Goal: Transaction & Acquisition: Book appointment/travel/reservation

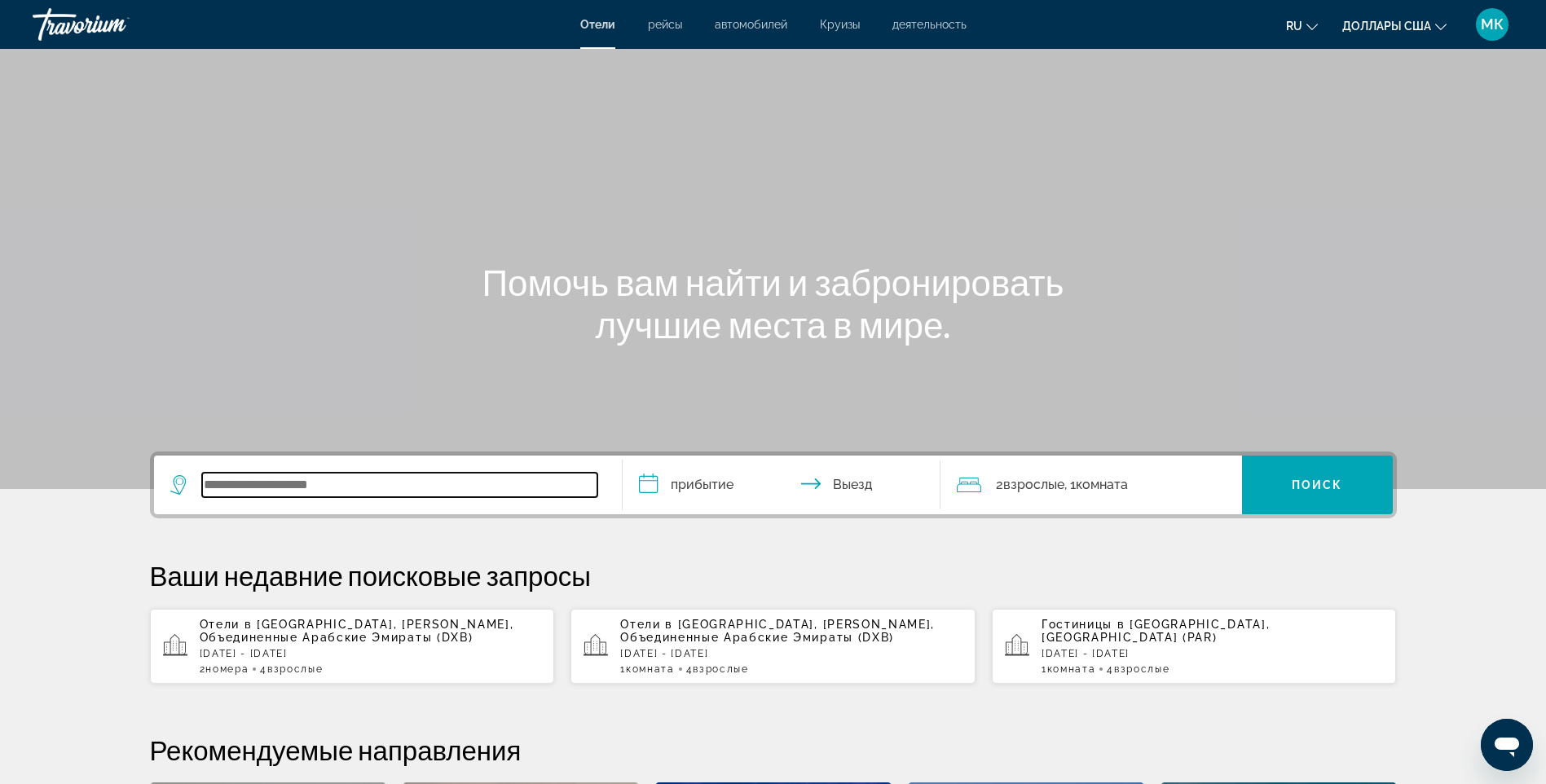
click at [433, 479] on input "Виджет поиска" at bounding box center [399, 484] width 395 height 24
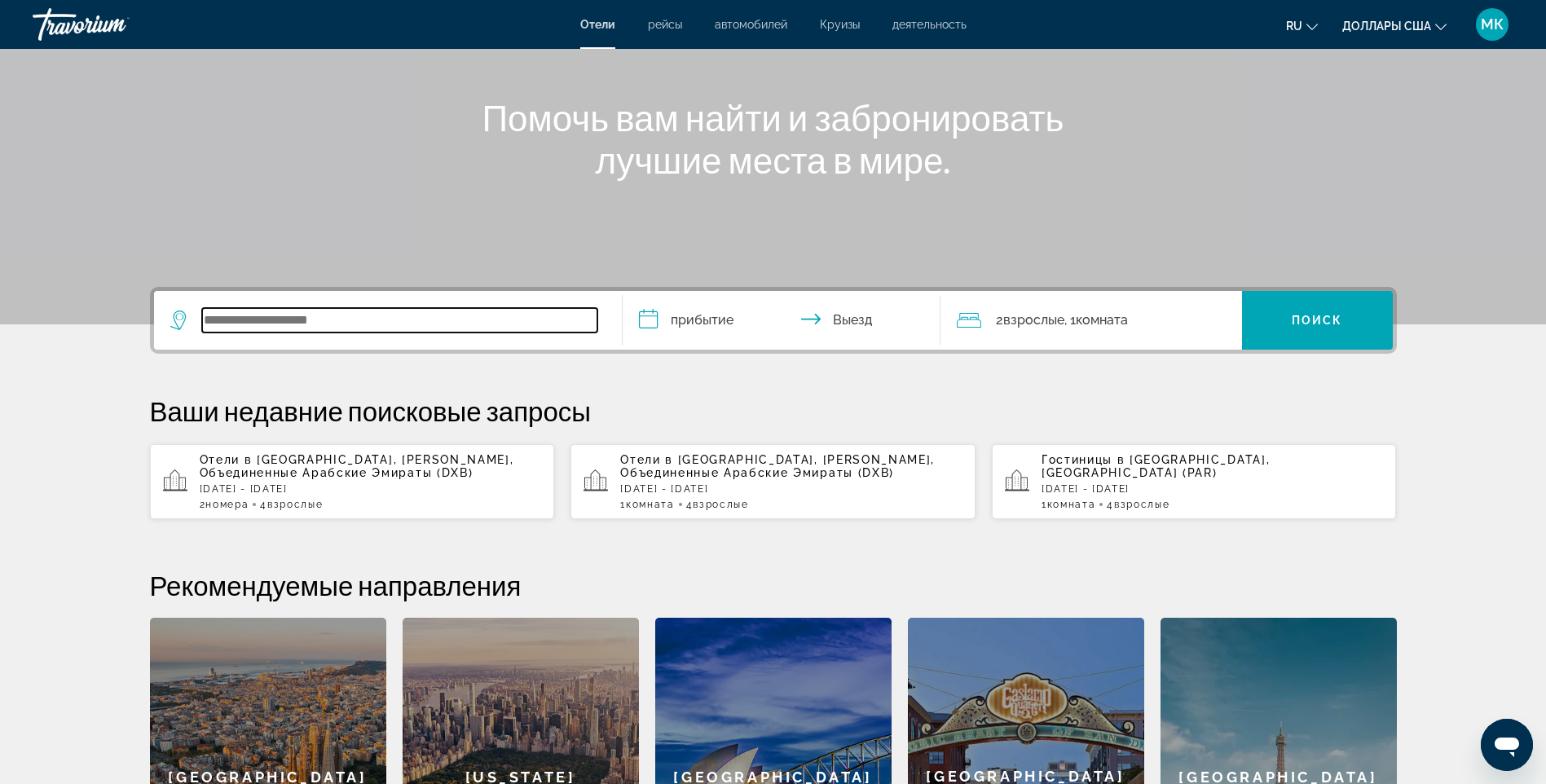
scroll to position [149, 0]
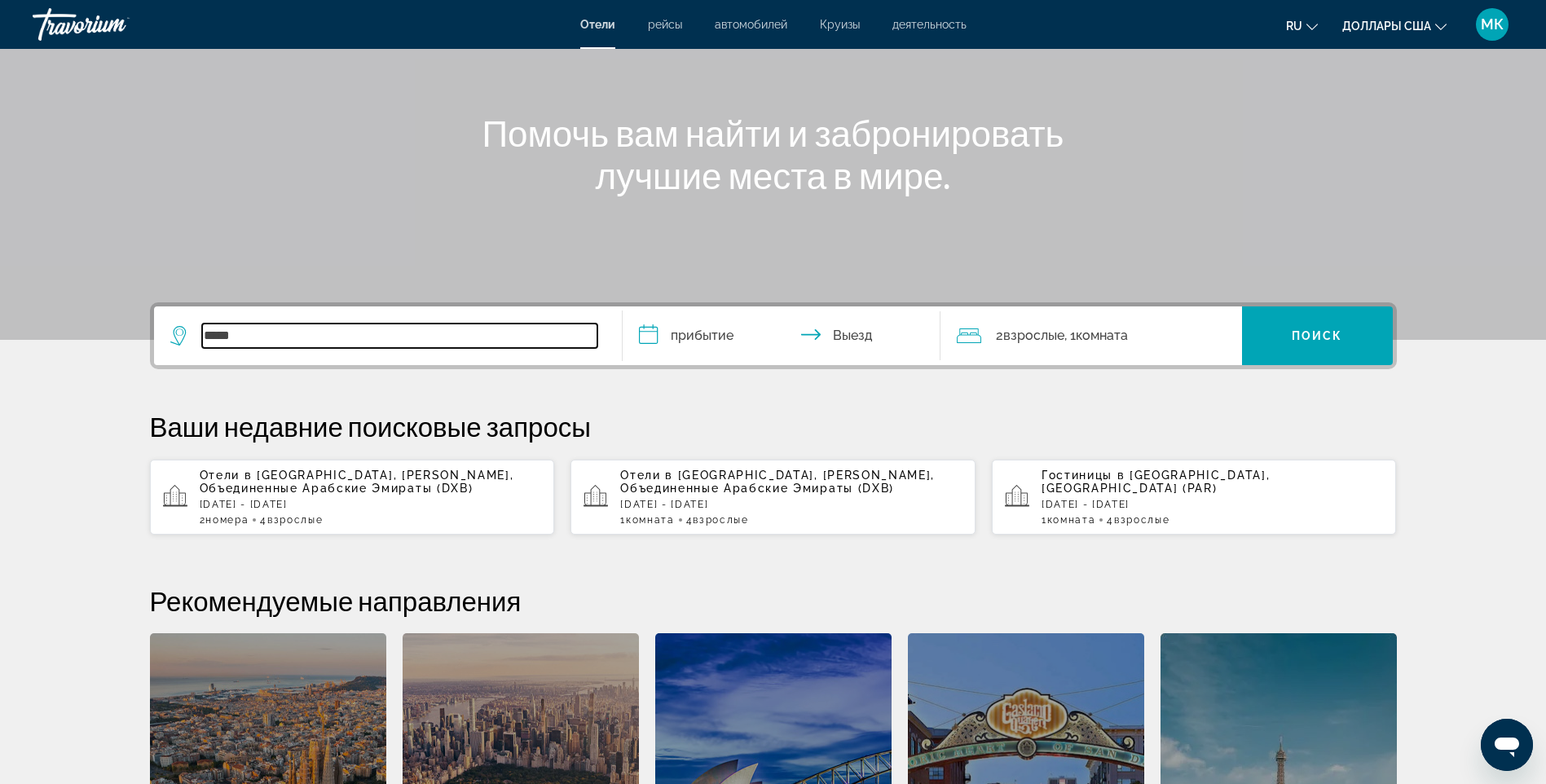
type input "*****"
click at [333, 479] on span ", [PERSON_NAME], Объединенные Арабские Эмираты (DXB)" at bounding box center [356, 481] width 315 height 26
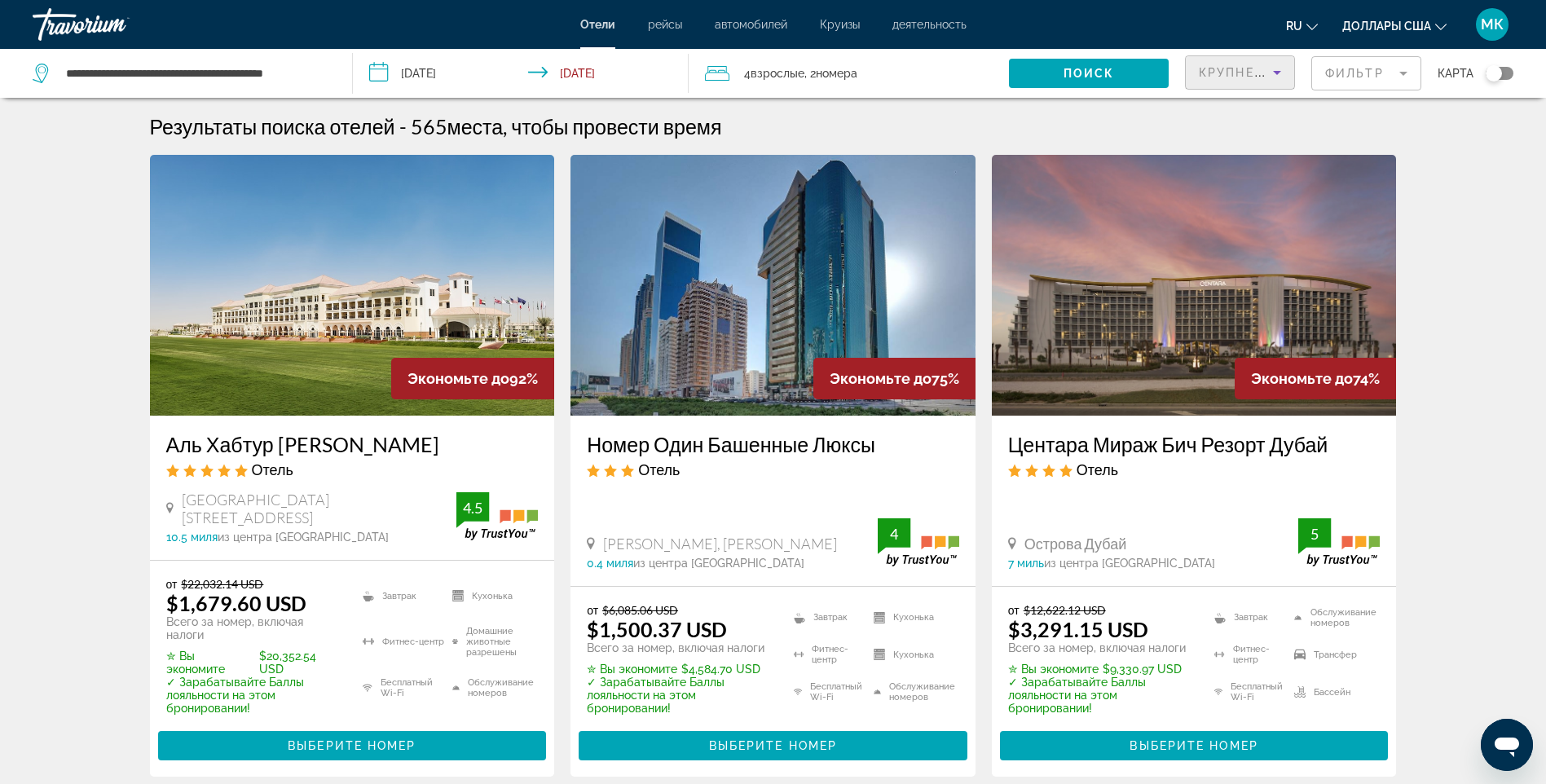
click at [1276, 70] on icon "Сортировать по" at bounding box center [1277, 72] width 19 height 19
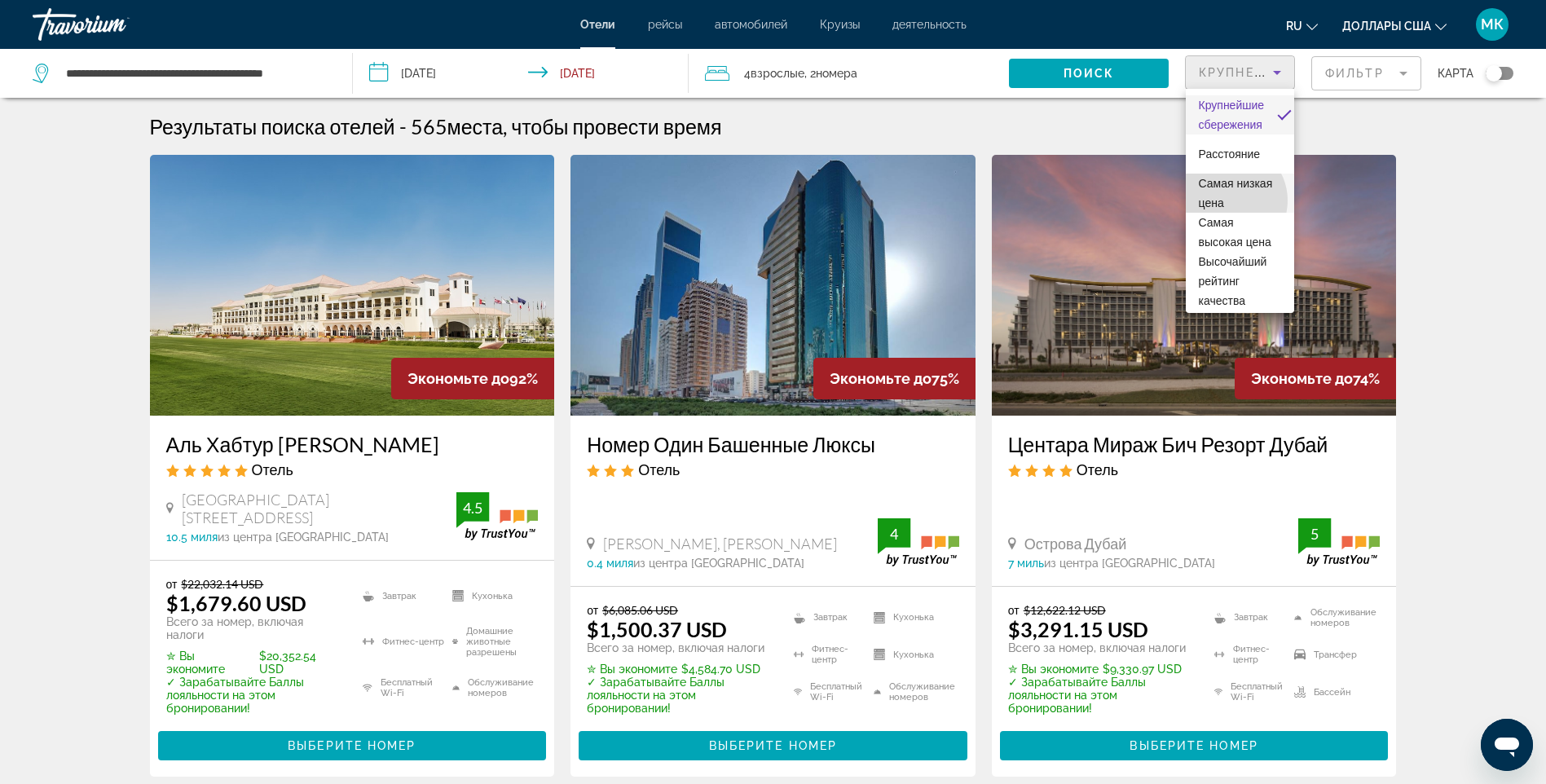
click at [1227, 200] on span "Самая низкая цена" at bounding box center [1235, 193] width 74 height 32
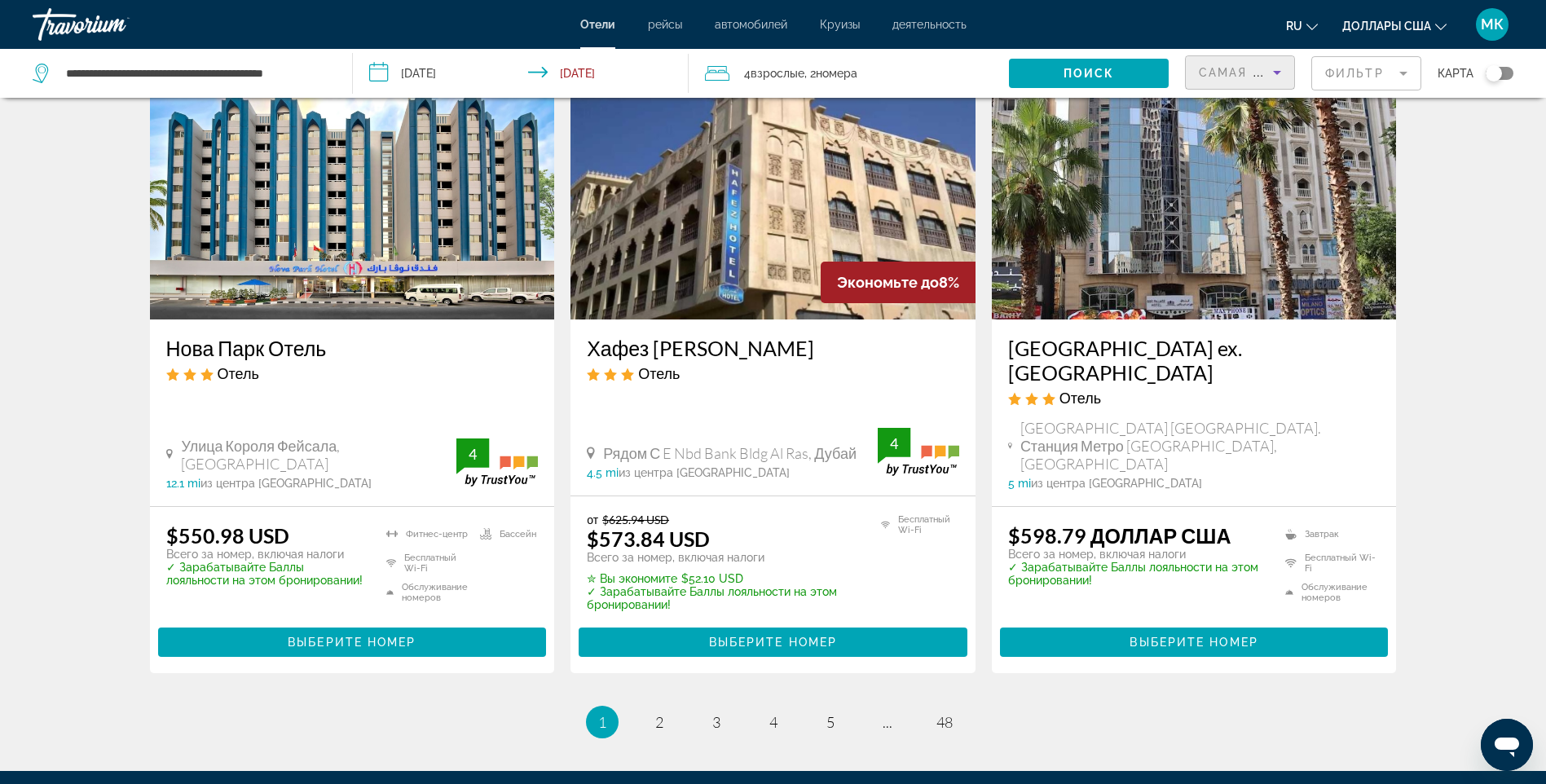
scroll to position [2037, 0]
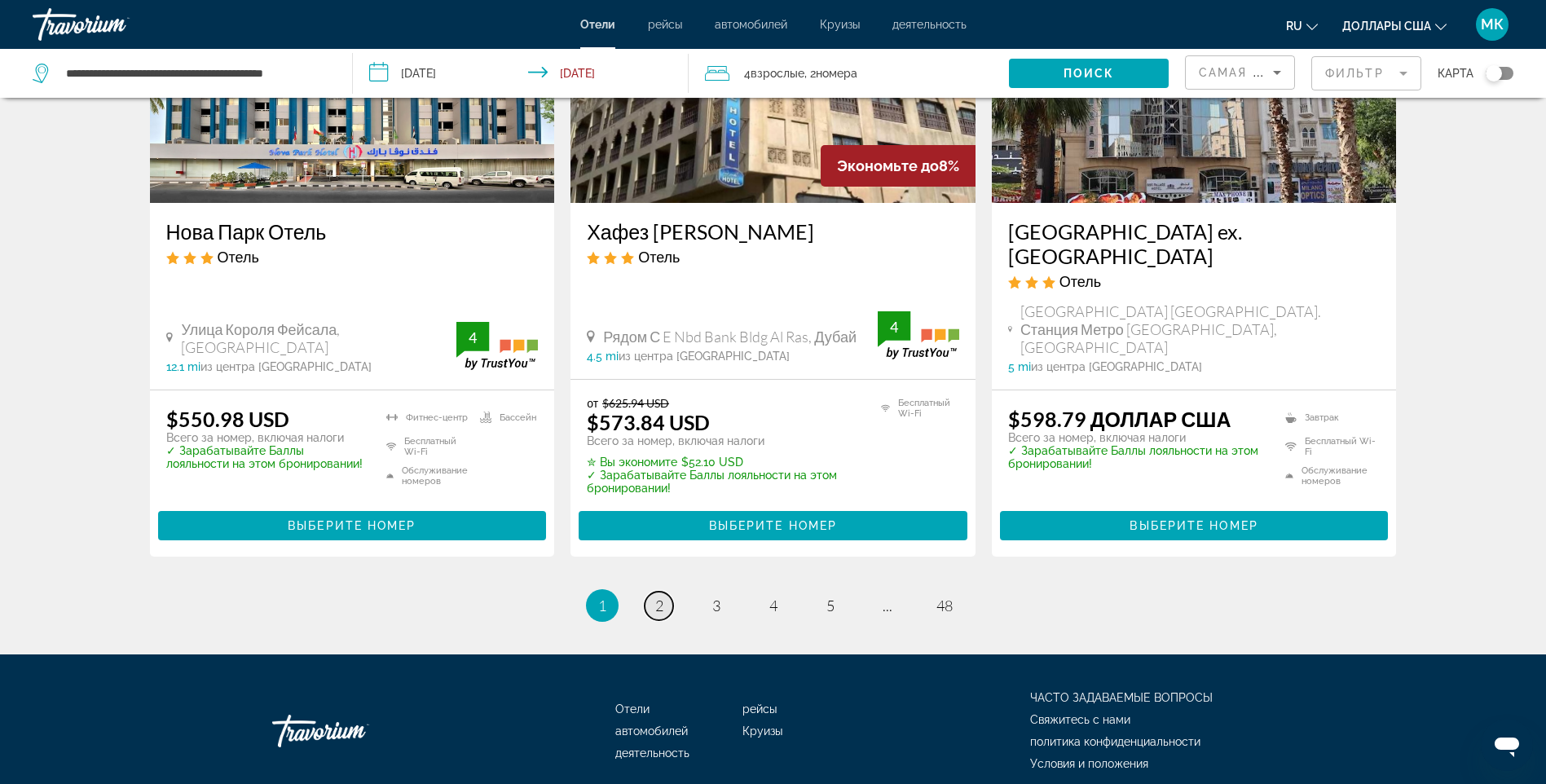
click at [655, 597] on span "2" at bounding box center [659, 605] width 8 height 18
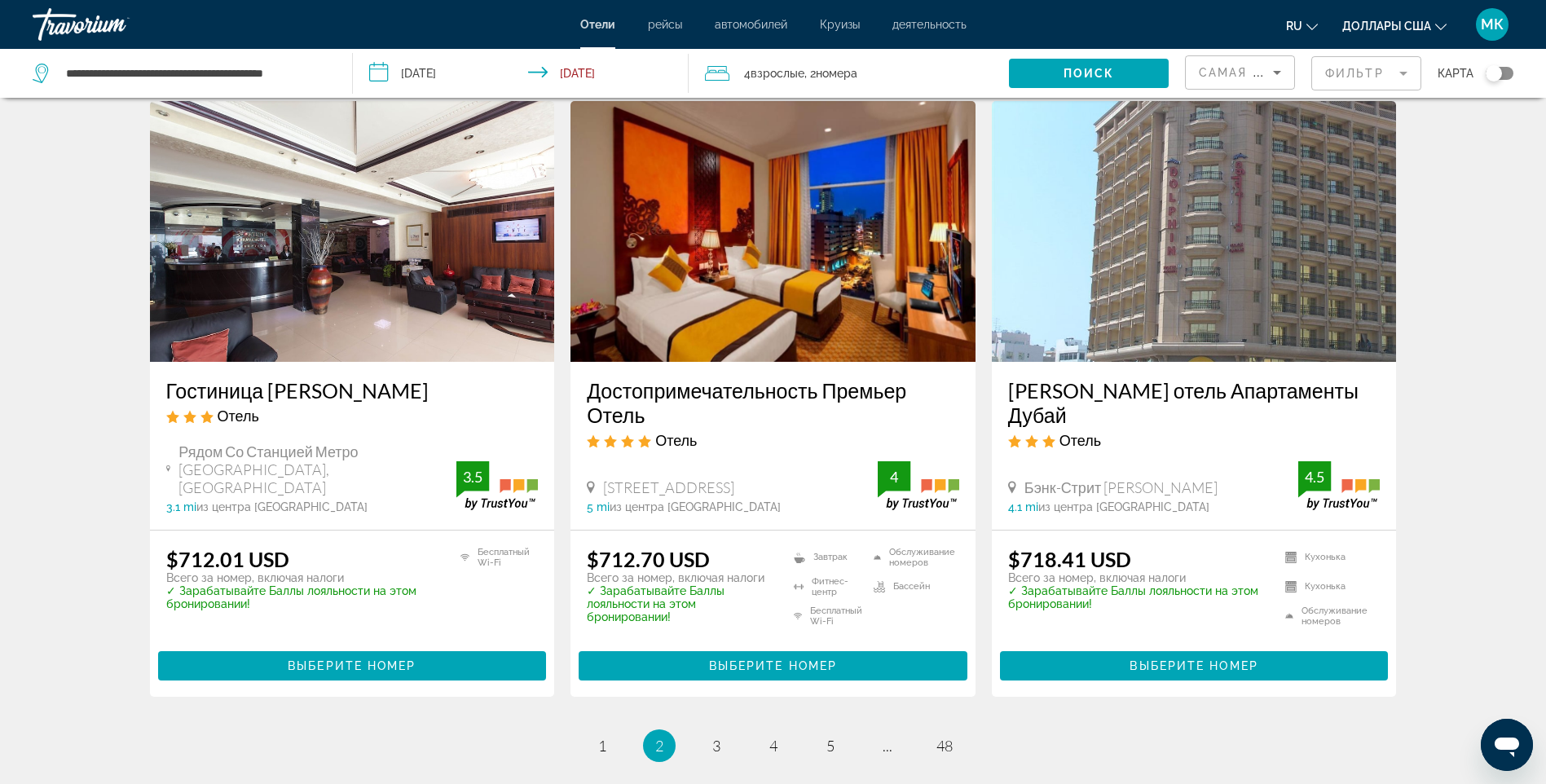
scroll to position [2119, 0]
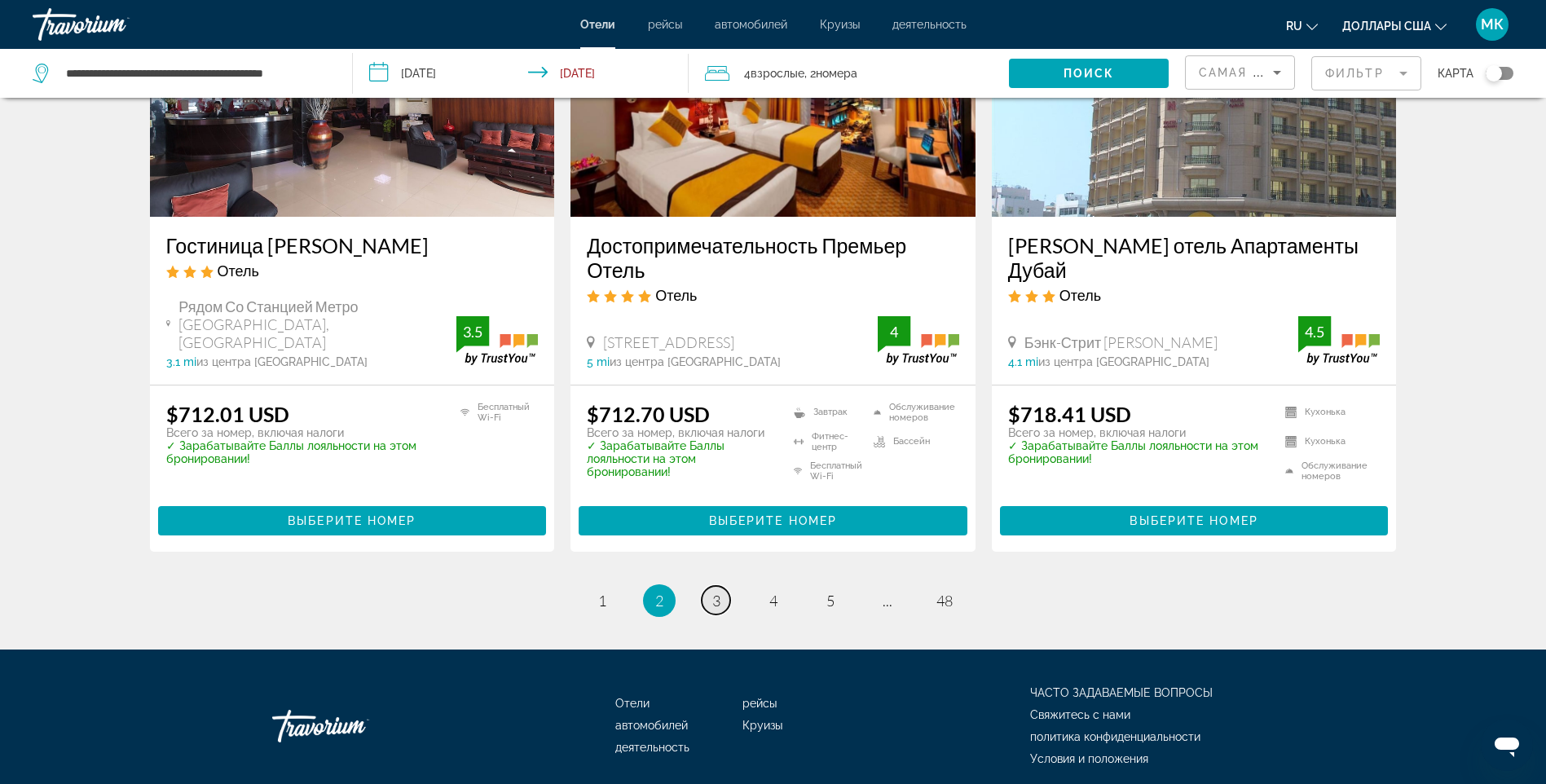
click at [719, 591] on span "3" at bounding box center [716, 600] width 8 height 18
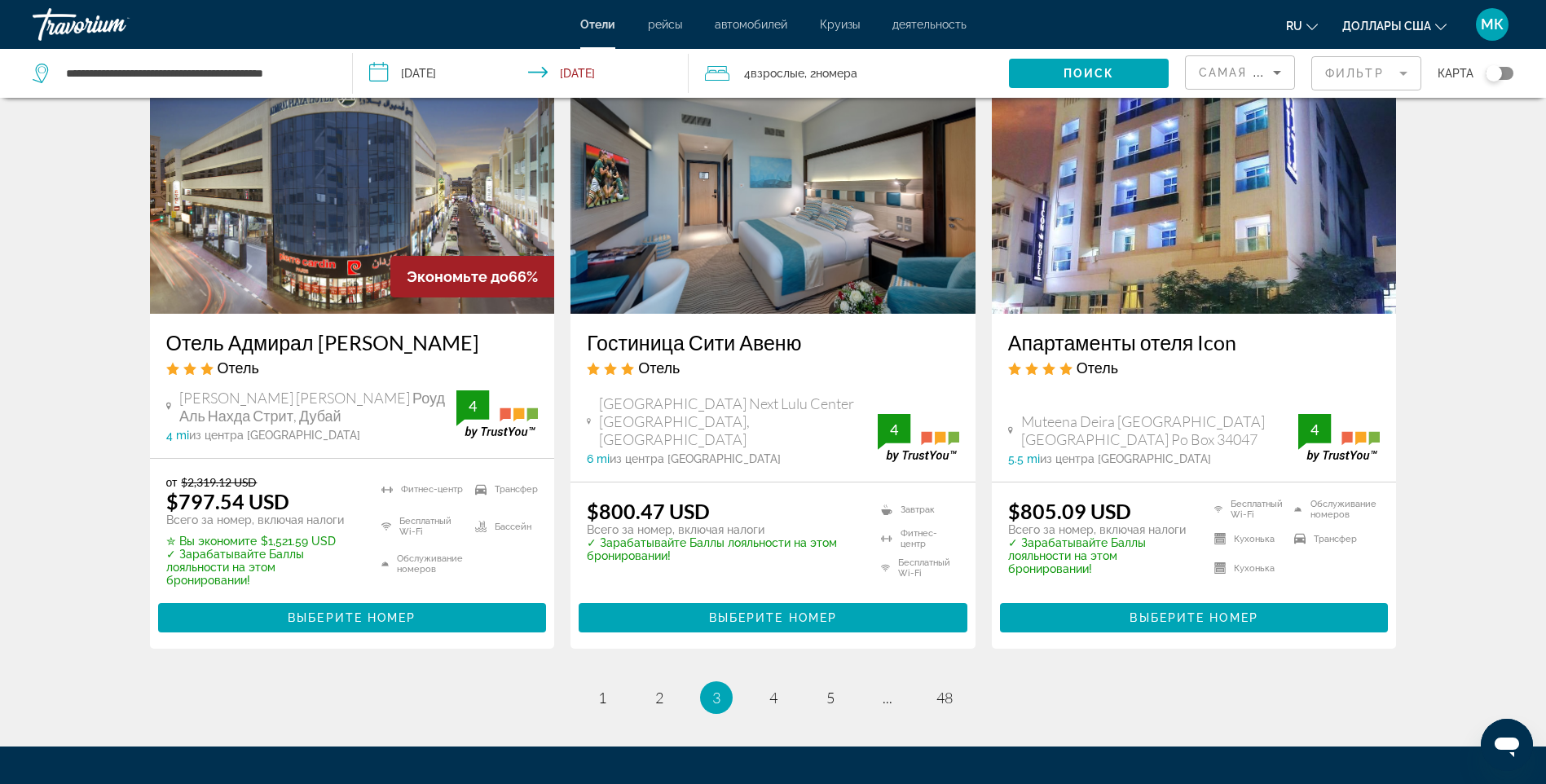
scroll to position [2119, 0]
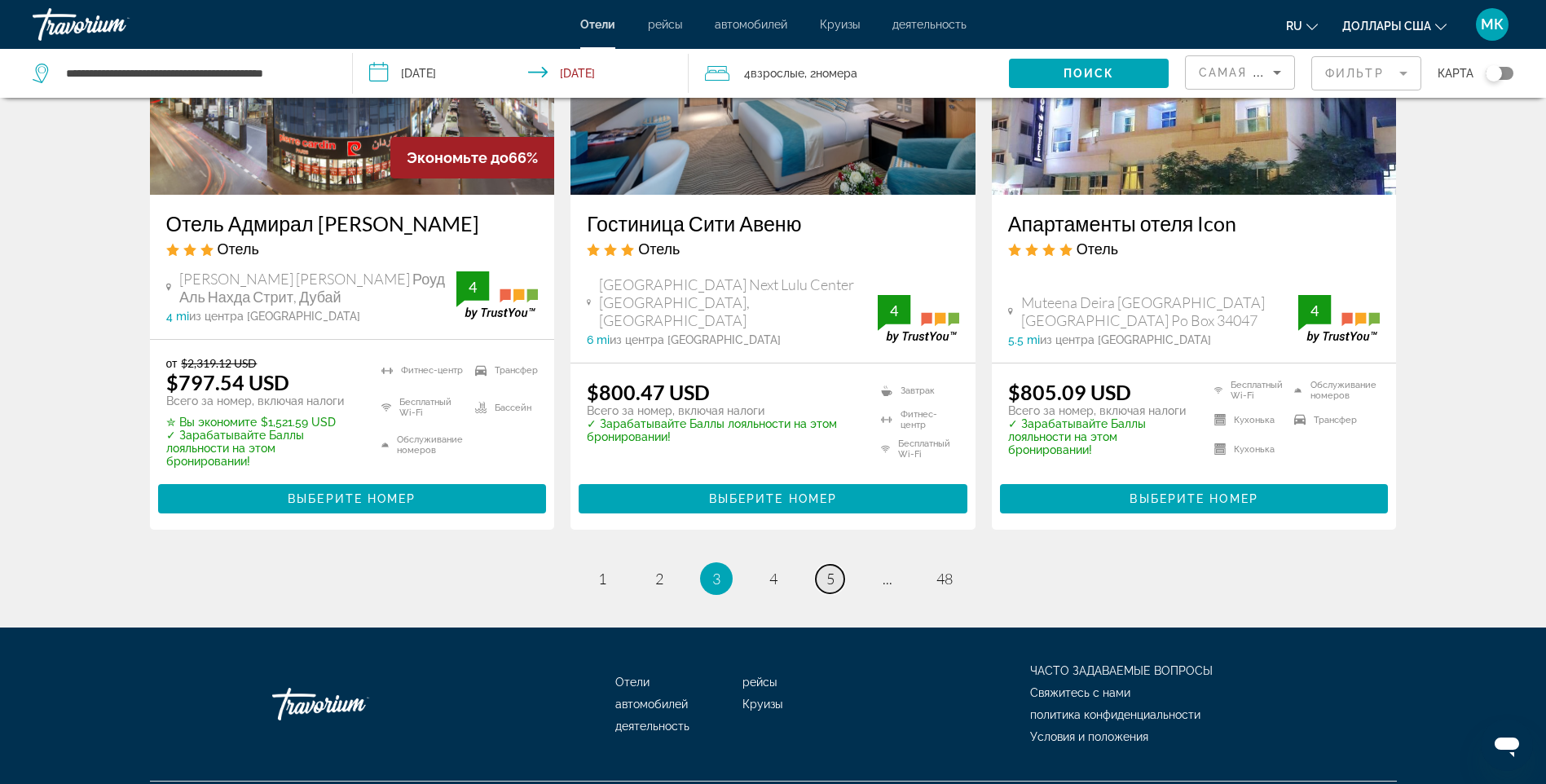
click at [830, 569] on span "5" at bounding box center [830, 577] width 8 height 18
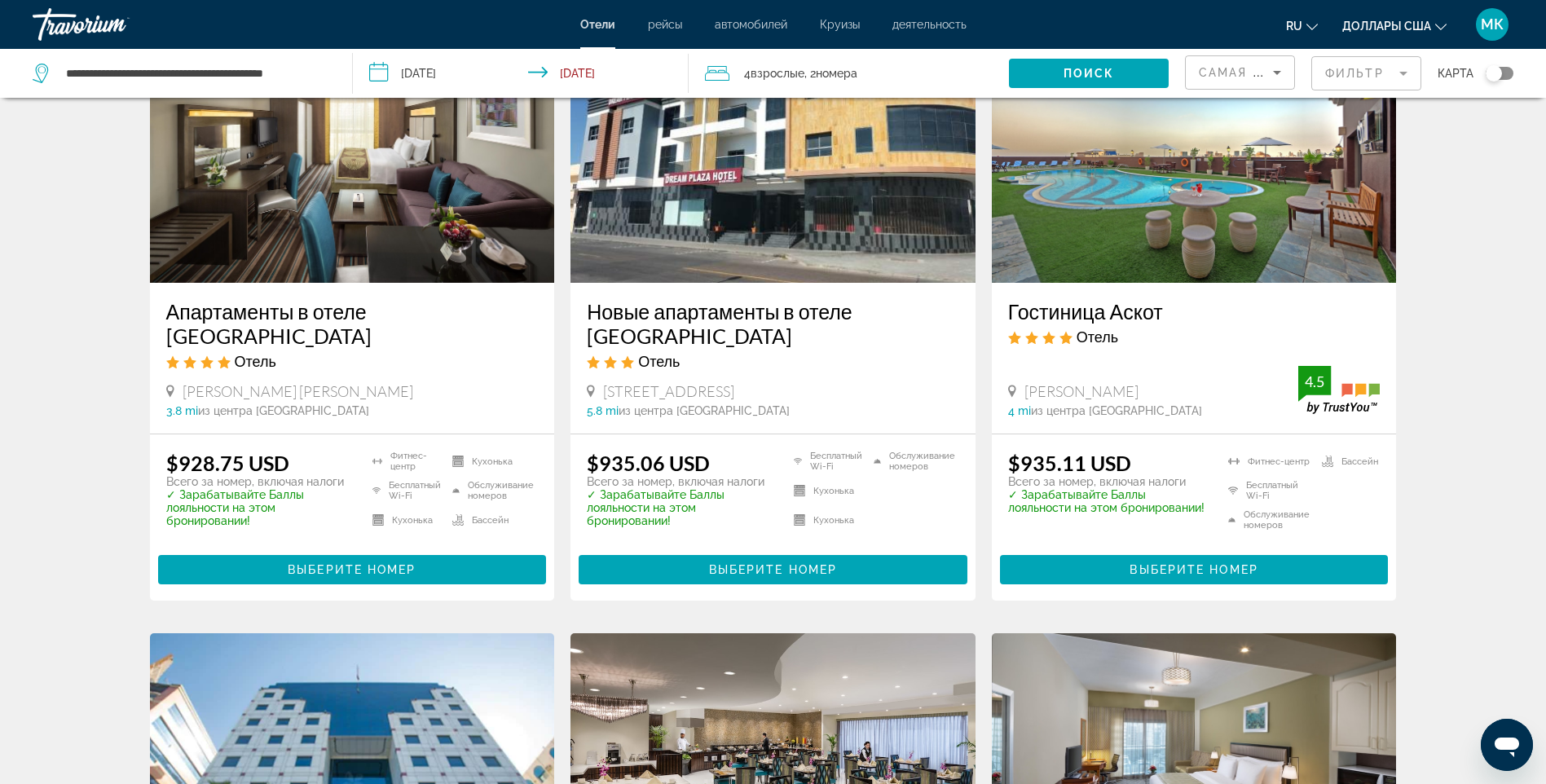
scroll to position [1385, 0]
